Goal: Task Accomplishment & Management: Use online tool/utility

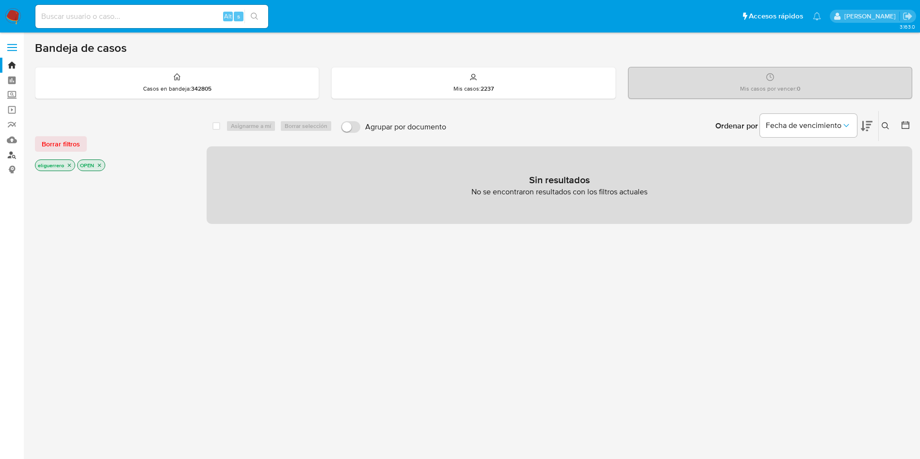
click at [9, 153] on link "Buscador de personas" at bounding box center [57, 154] width 115 height 15
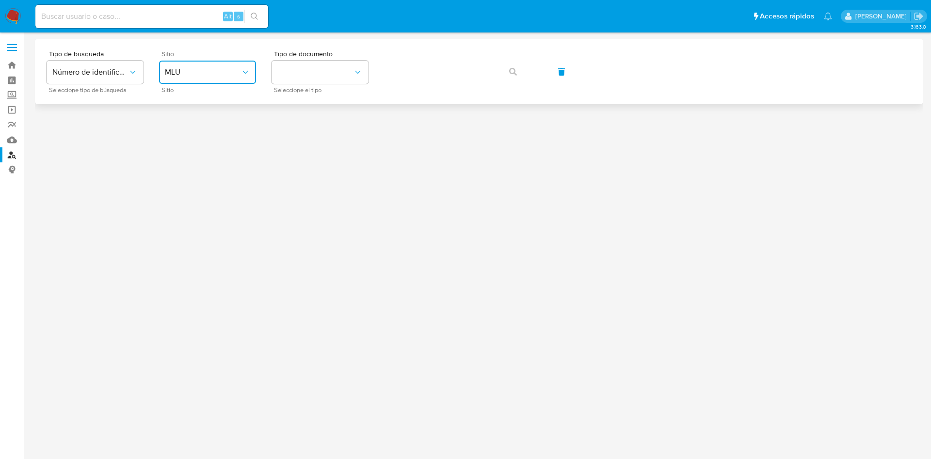
click at [240, 70] on span "MLU" at bounding box center [203, 72] width 76 height 10
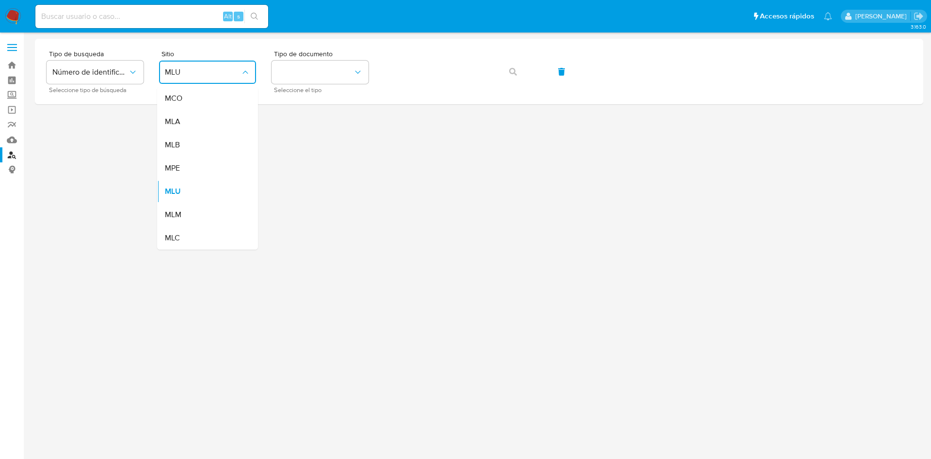
click at [221, 116] on div "MLA" at bounding box center [205, 121] width 80 height 23
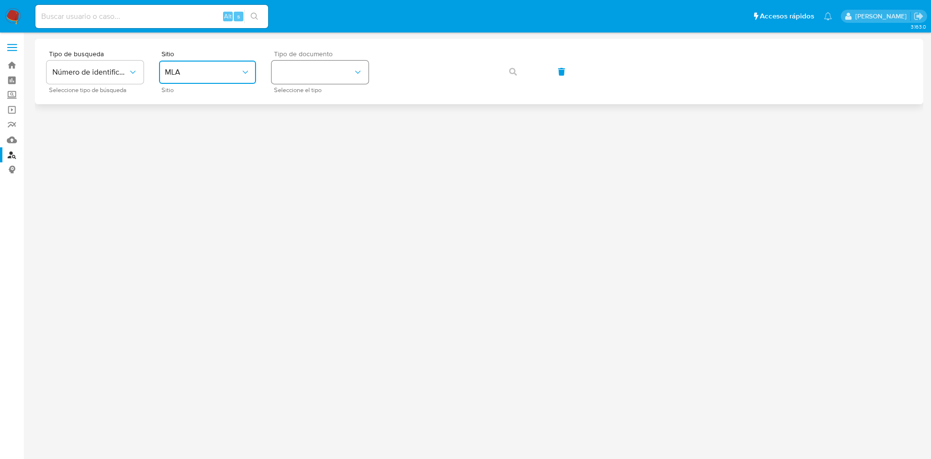
click at [339, 78] on button "identificationType" at bounding box center [320, 72] width 97 height 23
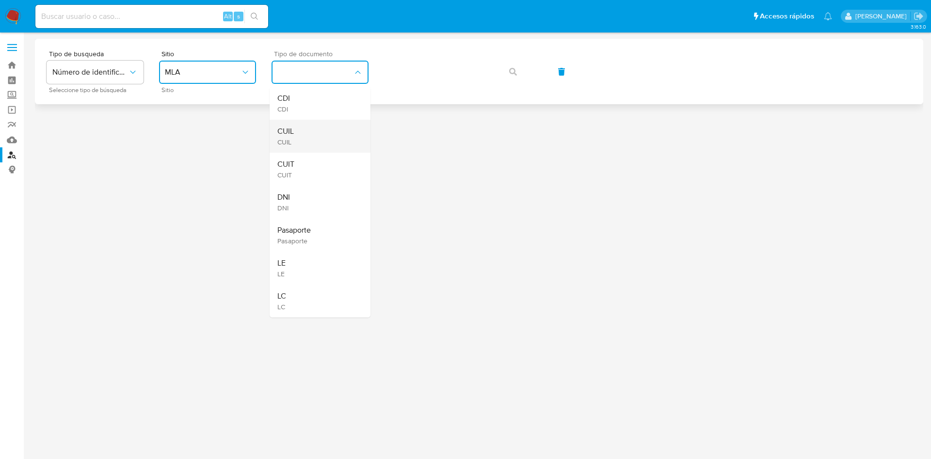
click at [316, 132] on div "CUIL CUIL" at bounding box center [317, 136] width 80 height 33
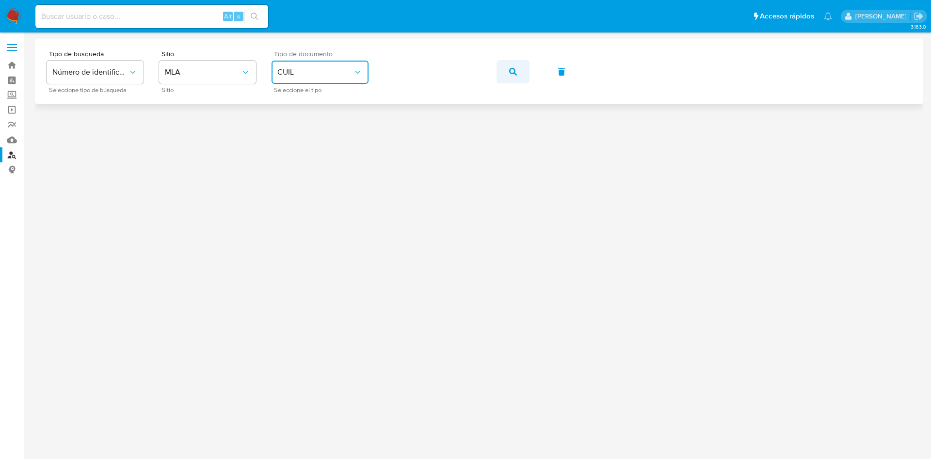
click at [519, 73] on button "button" at bounding box center [513, 71] width 33 height 23
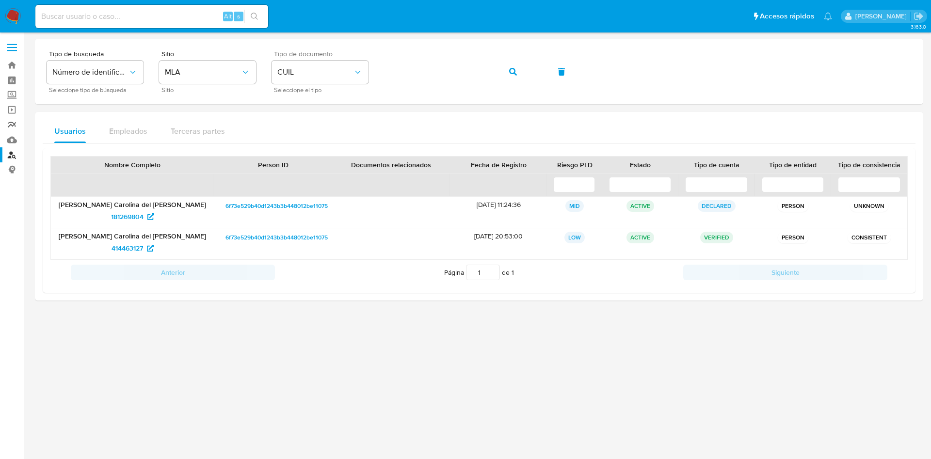
click at [12, 122] on link "Reportes" at bounding box center [57, 124] width 115 height 15
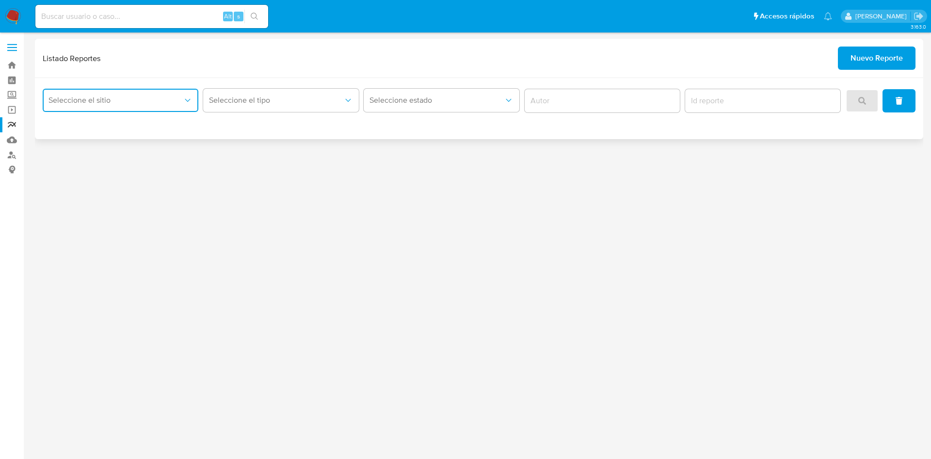
click at [183, 108] on button "Seleccione el sitio" at bounding box center [121, 100] width 156 height 23
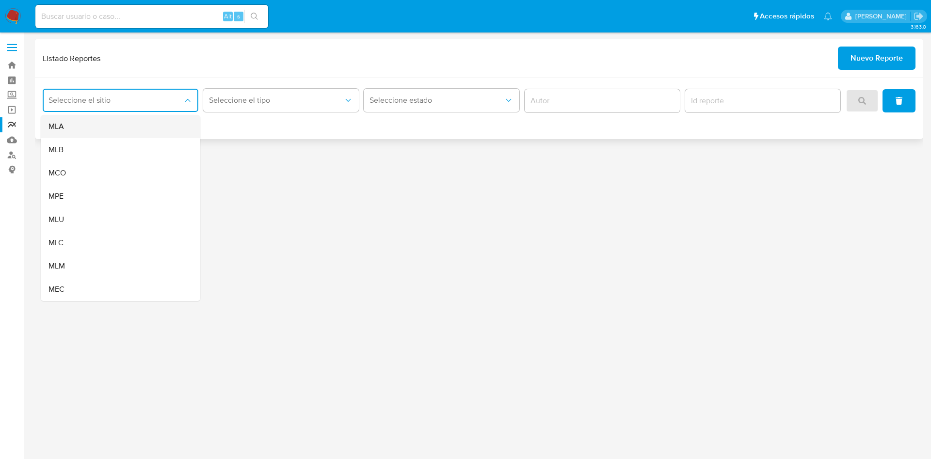
click at [159, 126] on div "MLA" at bounding box center [118, 126] width 138 height 23
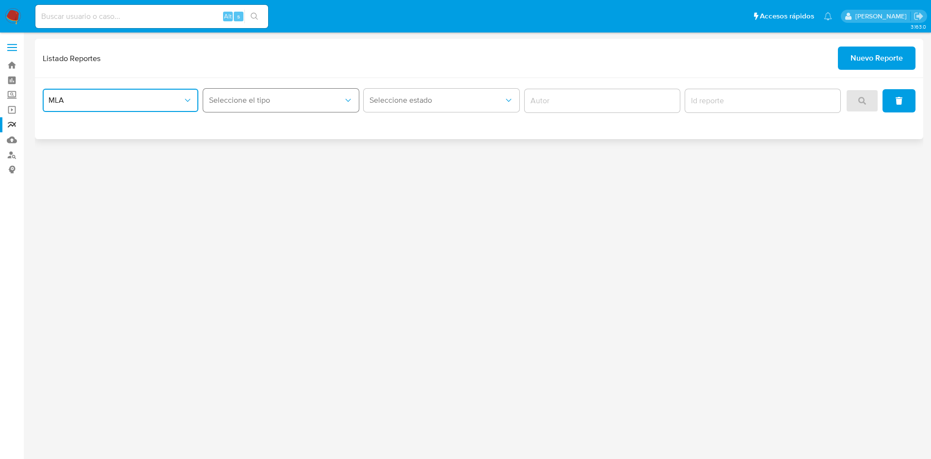
click at [294, 102] on span "Seleccione el tipo" at bounding box center [276, 101] width 134 height 10
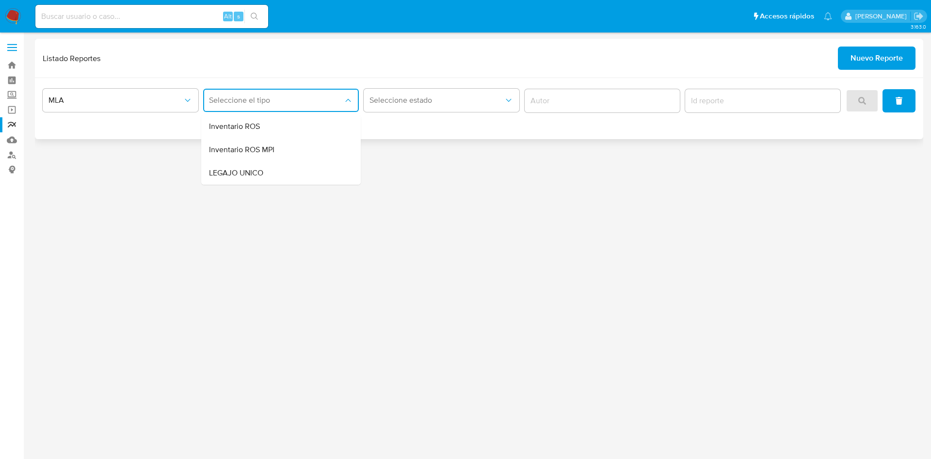
click at [834, 73] on div "Listado Reportes Nuevo Reporte" at bounding box center [479, 58] width 889 height 39
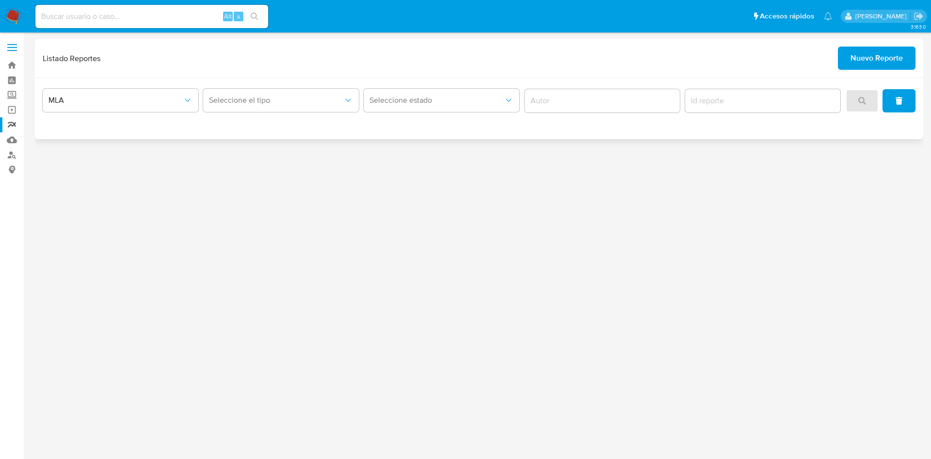
click at [857, 59] on span "Nuevo Reporte" at bounding box center [877, 58] width 52 height 21
